Goal: Find specific page/section: Find specific page/section

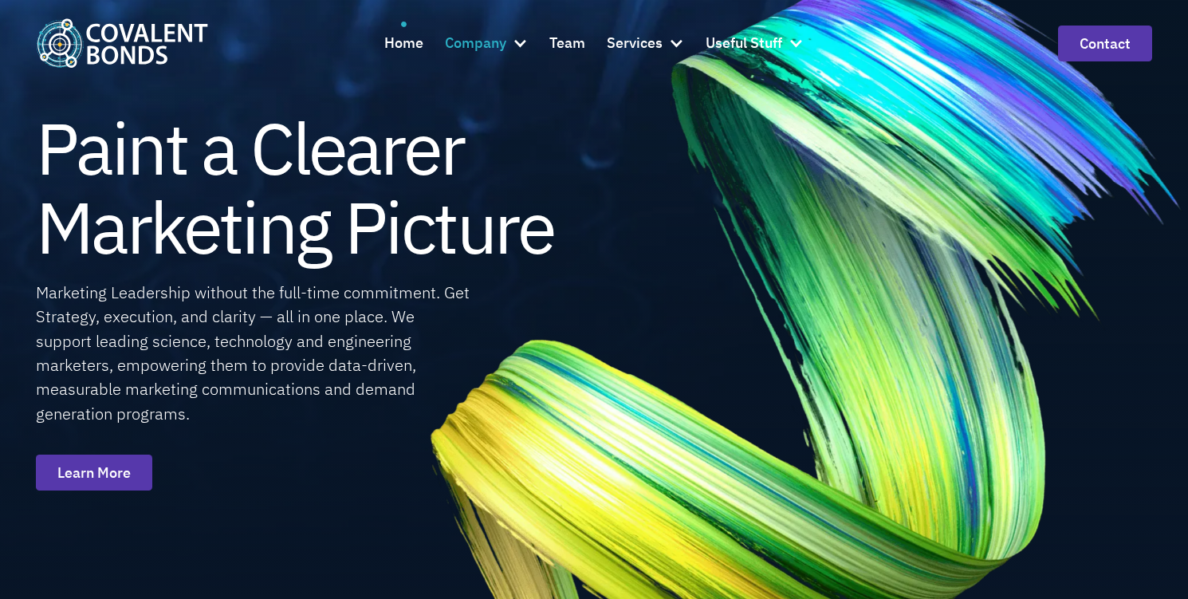
click at [521, 41] on div at bounding box center [520, 43] width 16 height 16
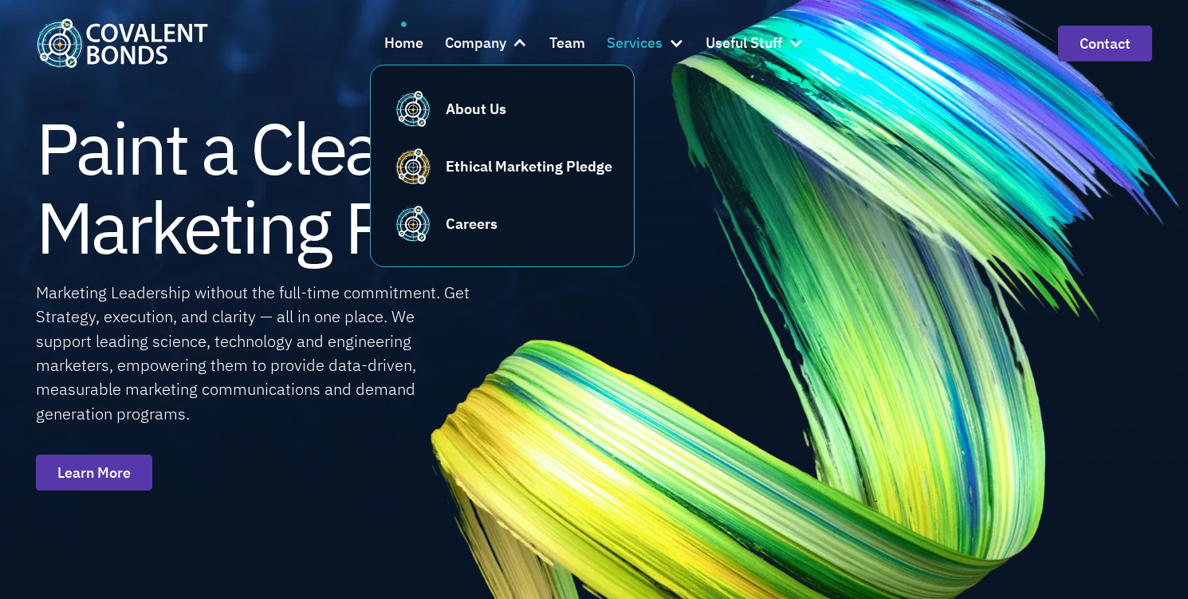
click at [677, 42] on div at bounding box center [676, 43] width 16 height 16
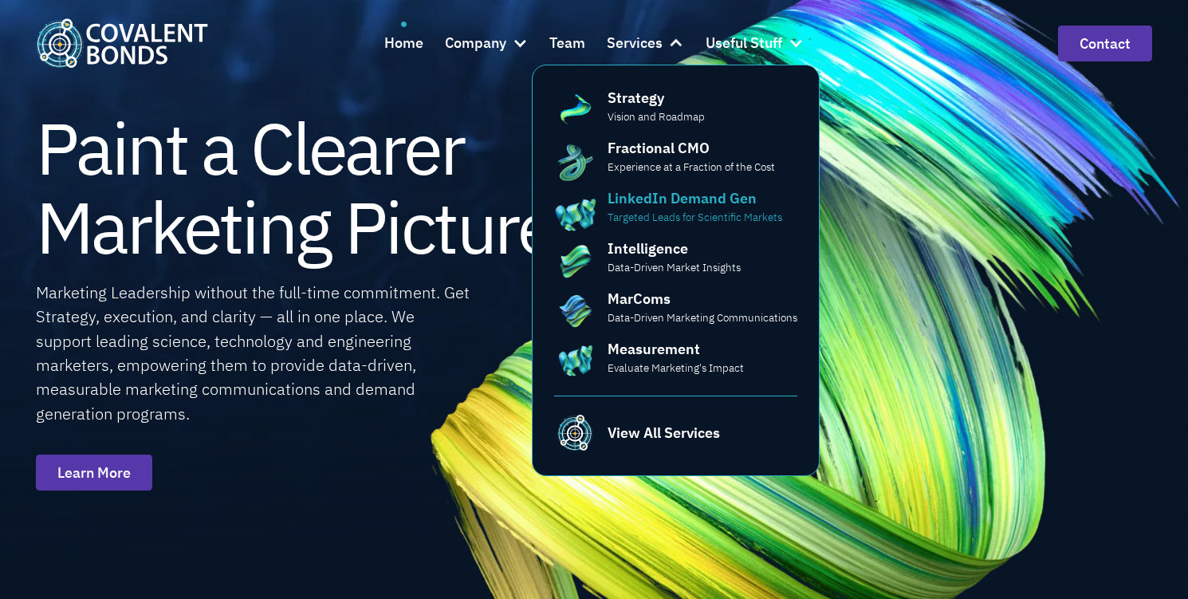
click at [699, 206] on div "LinkedIn Demand Gen" at bounding box center [681, 198] width 149 height 22
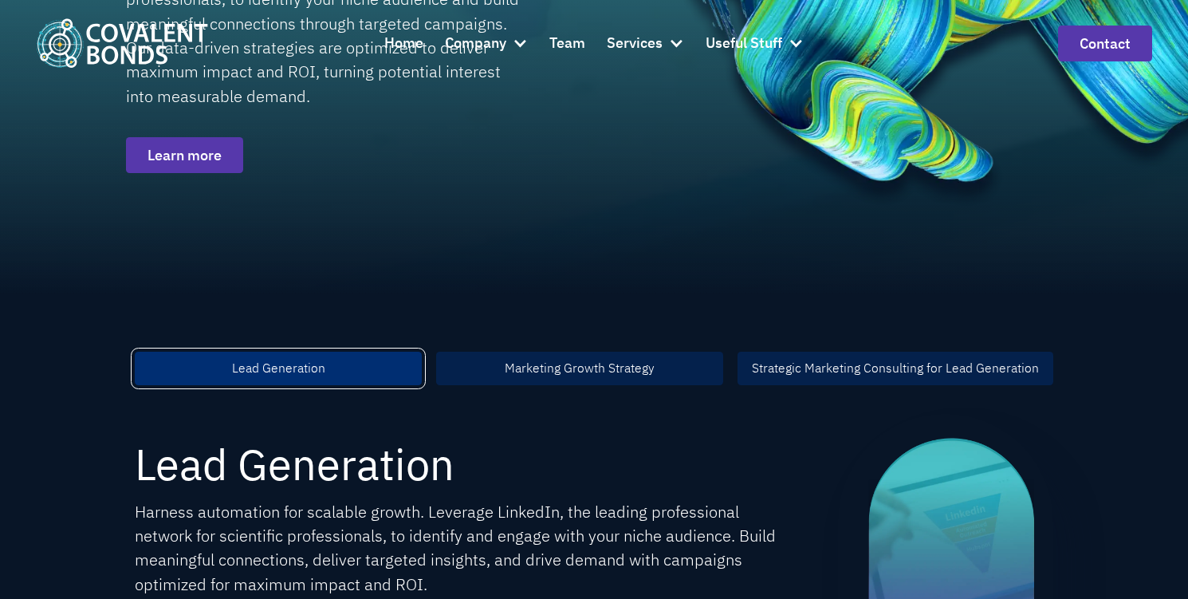
scroll to position [532, 0]
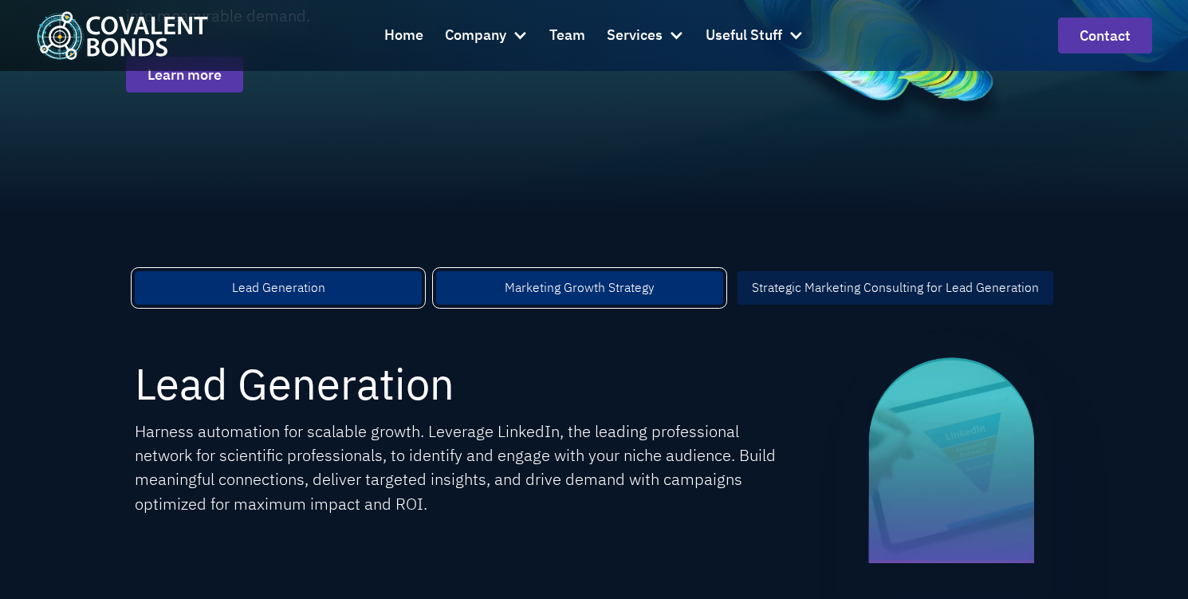
click at [585, 282] on div "Marketing Growth Strategy" at bounding box center [580, 287] width 150 height 19
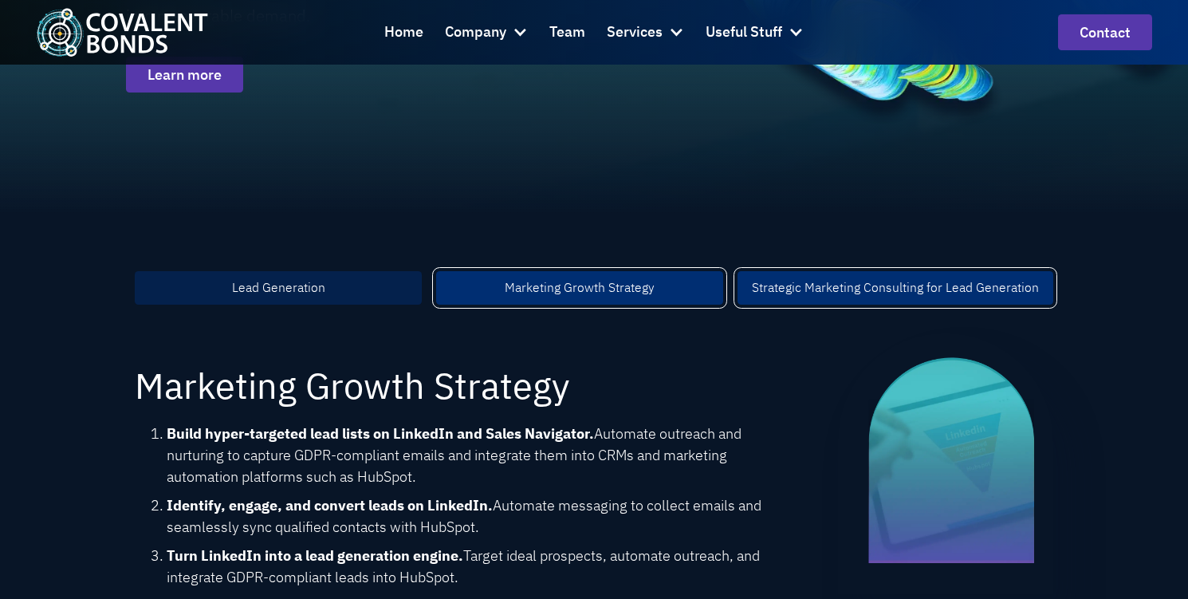
click at [806, 285] on div "Strategic Marketing Consulting for Lead Generation" at bounding box center [895, 287] width 287 height 19
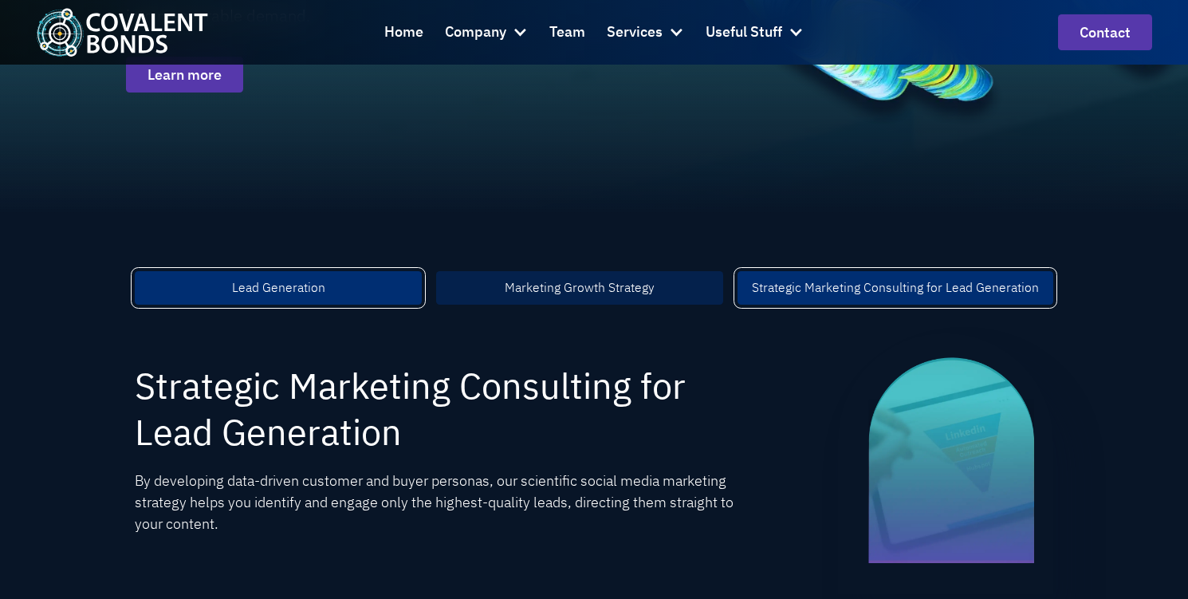
click at [348, 288] on link "Lead Generation" at bounding box center [278, 287] width 287 height 33
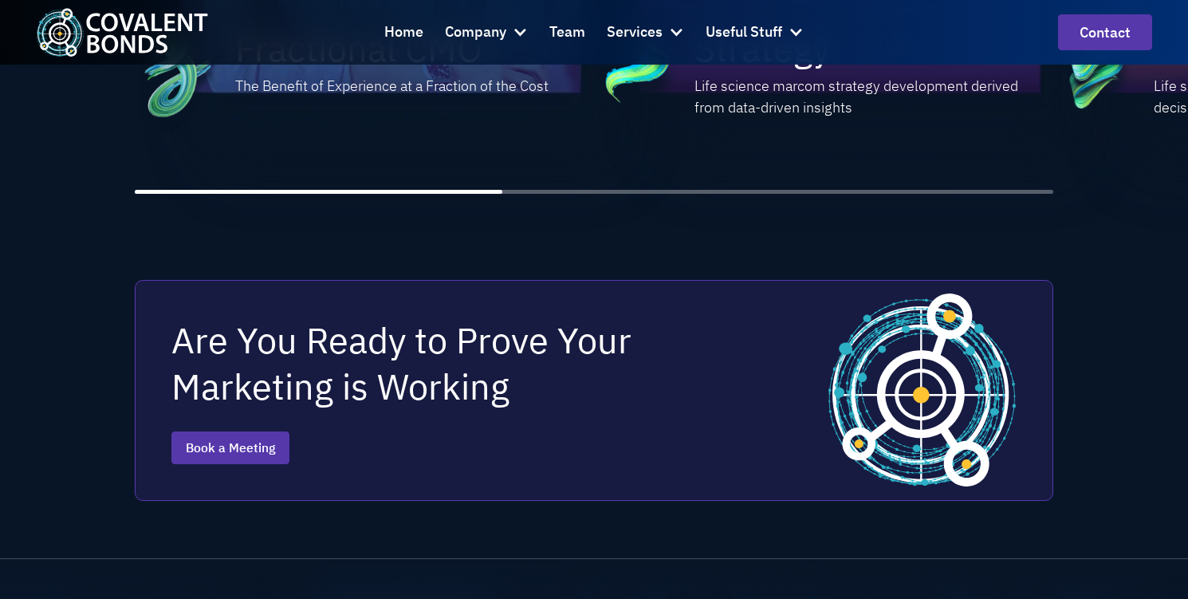
scroll to position [2550, 0]
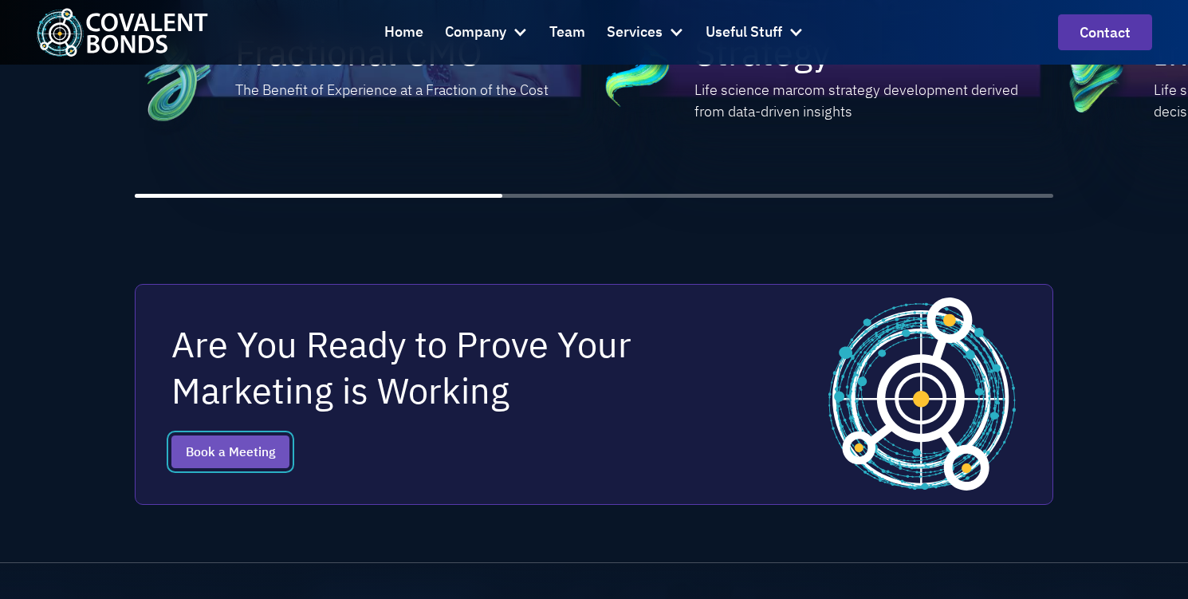
click at [206, 450] on link "Book a Meeting" at bounding box center [230, 451] width 118 height 33
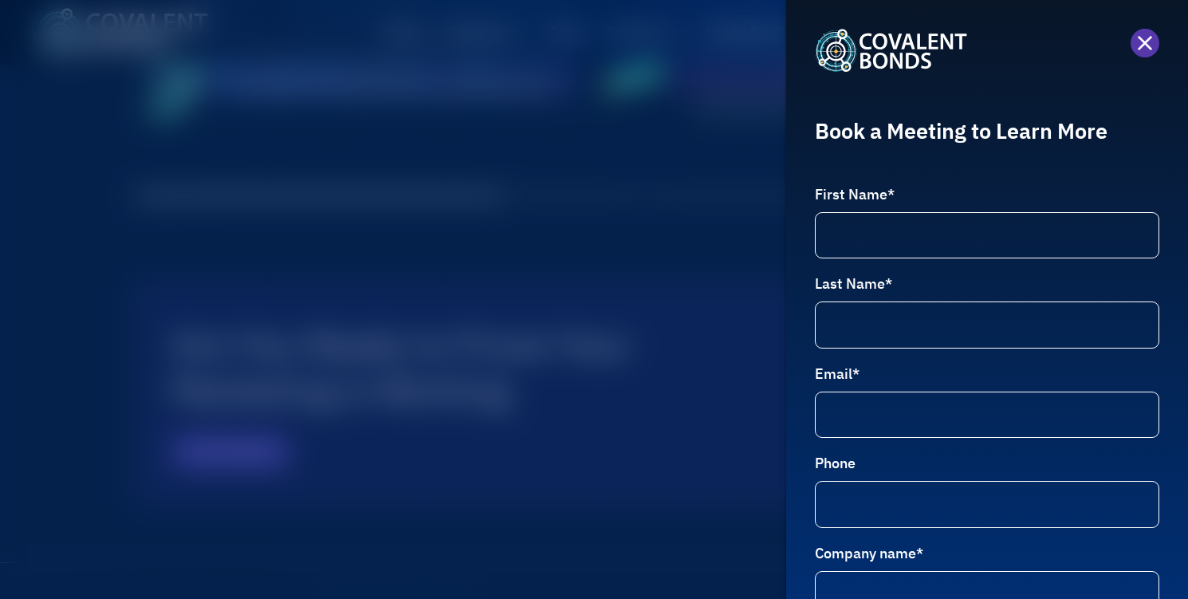
click at [1135, 54] on div at bounding box center [1144, 43] width 29 height 29
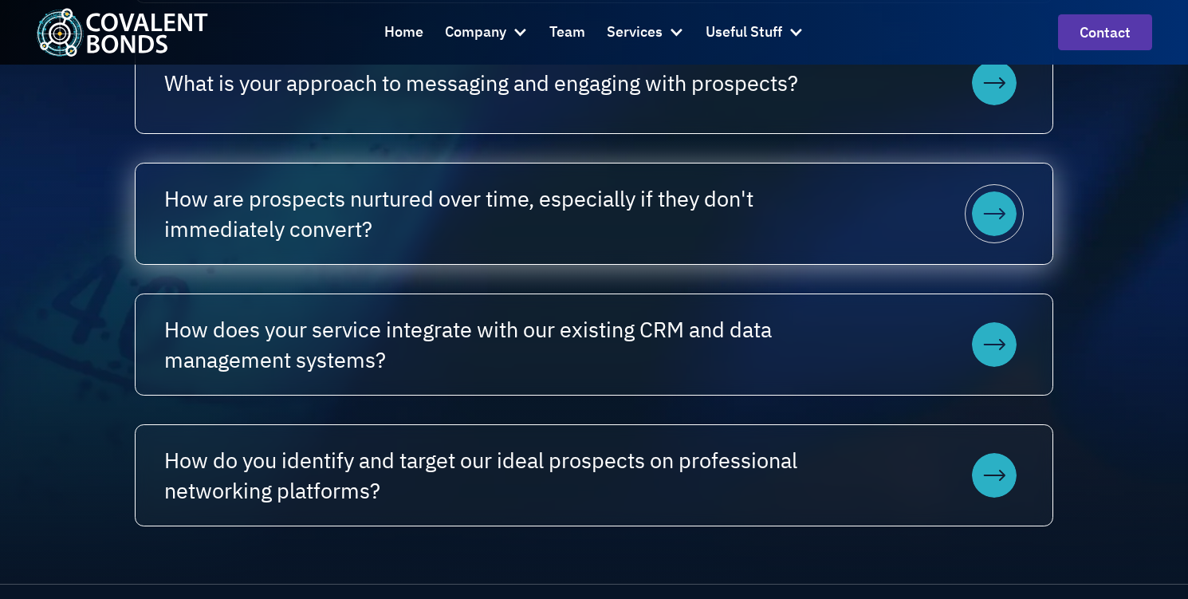
scroll to position [1303, 0]
